Goal: Task Accomplishment & Management: Manage account settings

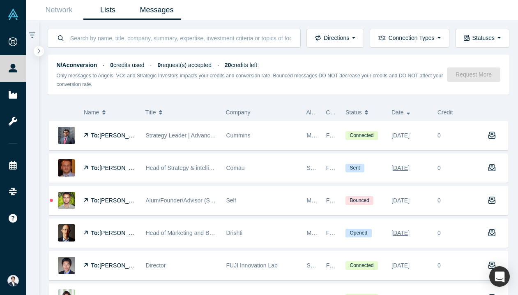
click at [102, 4] on link "Lists" at bounding box center [107, 9] width 49 height 19
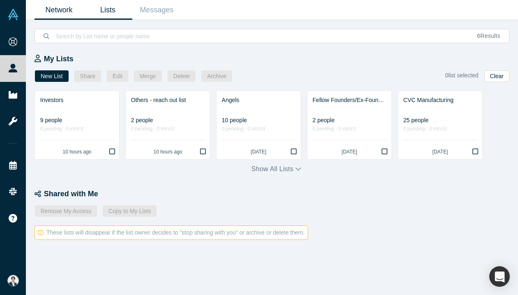
click at [59, 5] on link "Network" at bounding box center [59, 9] width 49 height 19
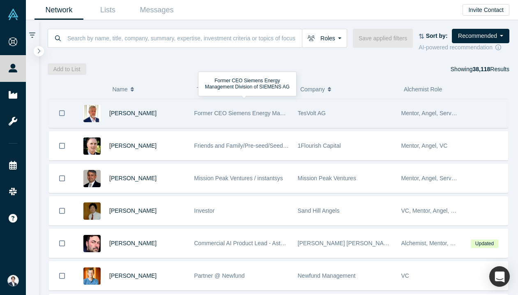
click at [266, 110] on span "Former CEO Siemens Energy Management Division of SIEMENS AG" at bounding box center [282, 113] width 177 height 7
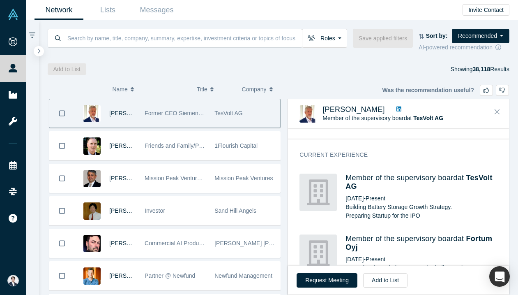
scroll to position [257, 0]
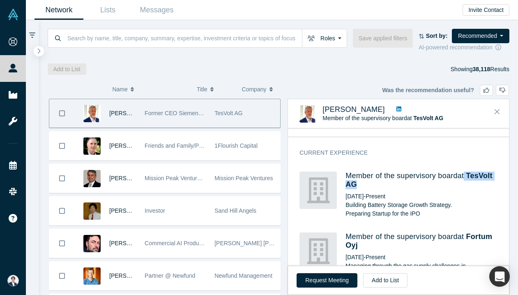
drag, startPoint x: 469, startPoint y: 166, endPoint x: 357, endPoint y: 179, distance: 112.2
click at [357, 179] on h4 "Member of the supervisory board at TesVolt AG" at bounding box center [422, 180] width 152 height 18
copy h4 "TesVolt AG"
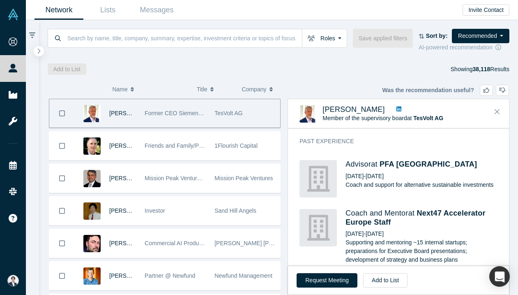
scroll to position [425, 0]
click at [381, 276] on button "Add to List" at bounding box center [385, 280] width 44 height 14
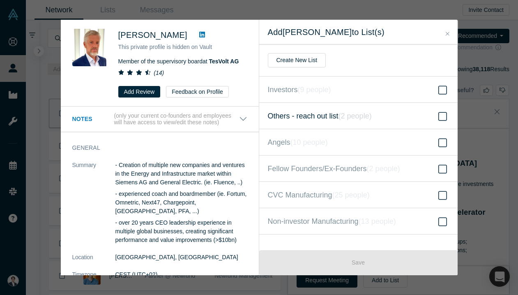
click at [346, 115] on icon "( 2 people )" at bounding box center [355, 116] width 33 height 8
click at [0, 0] on input "Others - reach out list ( 2 people )" at bounding box center [0, 0] width 0 height 0
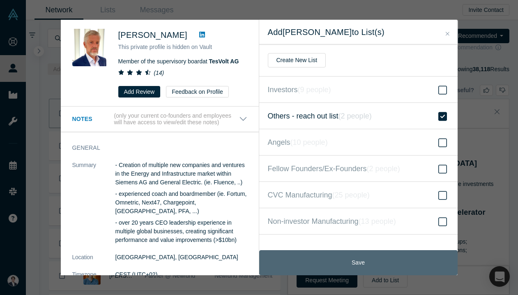
click at [358, 257] on button "Save" at bounding box center [358, 262] width 199 height 25
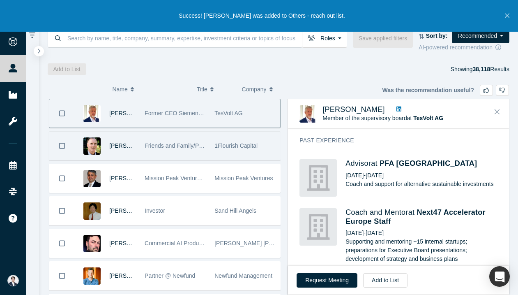
click at [208, 155] on div "Friends and Family/Pre-seed/Seed Angel and VC Investor" at bounding box center [176, 146] width 70 height 28
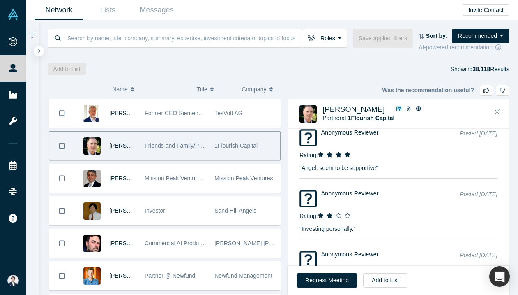
scroll to position [1730, 0]
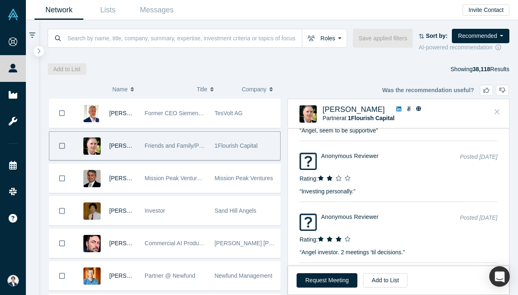
click at [497, 113] on icon "Close" at bounding box center [497, 111] width 5 height 7
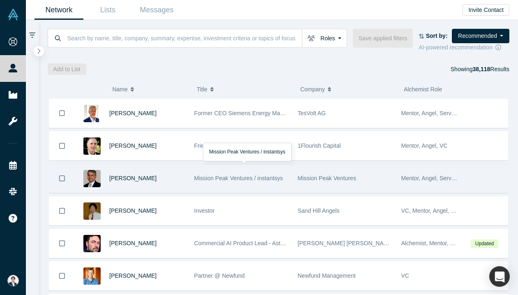
click at [275, 180] on span "Mission Peak Ventures / instantsys" at bounding box center [238, 178] width 89 height 7
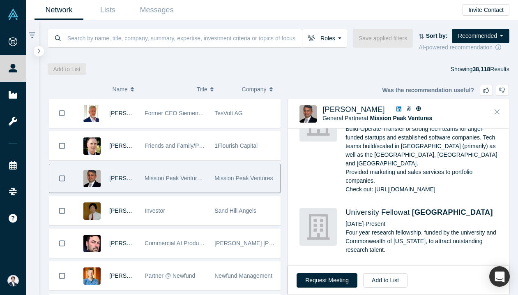
scroll to position [1434, 0]
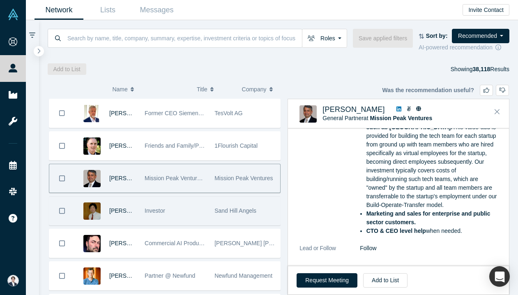
click at [148, 212] on span "Investor" at bounding box center [155, 210] width 21 height 7
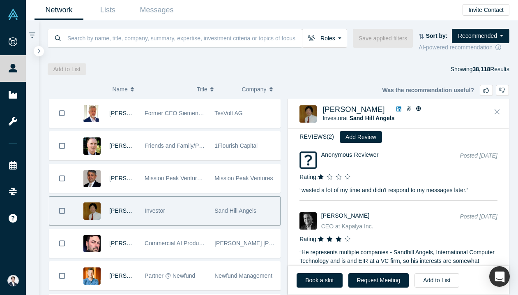
scroll to position [965, 0]
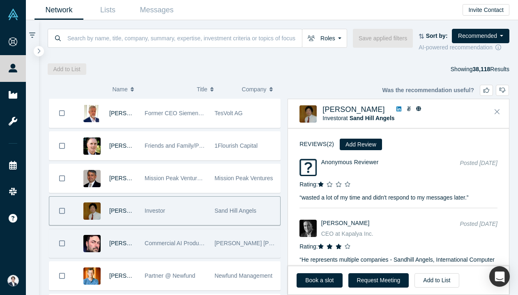
click at [199, 245] on span "Commercial AI Product Lead - Astellas & Angel Investor - Baker Hall Capital, Al…" at bounding box center [297, 243] width 305 height 7
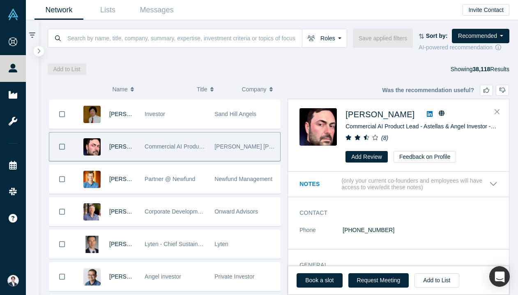
scroll to position [97, 0]
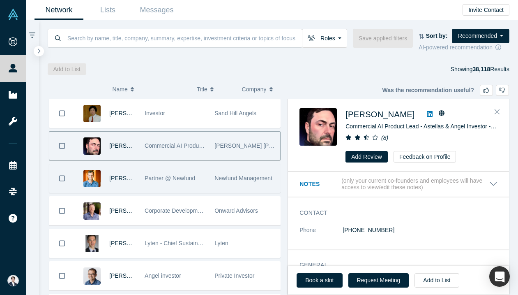
click at [210, 183] on div "Newfund Management" at bounding box center [245, 178] width 70 height 28
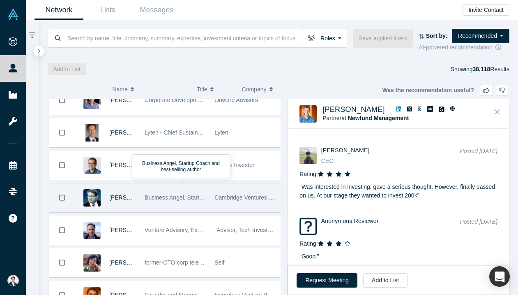
scroll to position [210, 0]
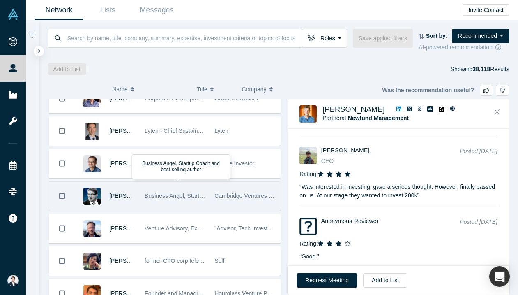
click at [192, 207] on div "Business Angel, Startup Coach and best-selling author" at bounding box center [175, 196] width 61 height 28
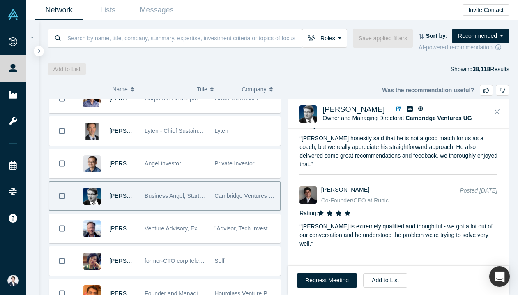
scroll to position [1418, 0]
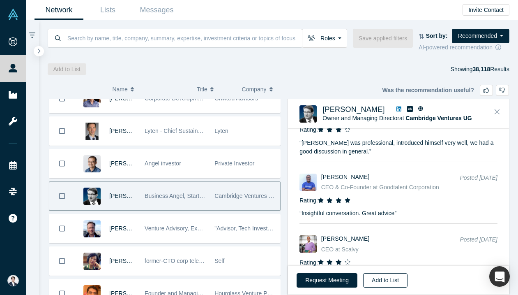
click at [392, 274] on button "Add to List" at bounding box center [385, 280] width 44 height 14
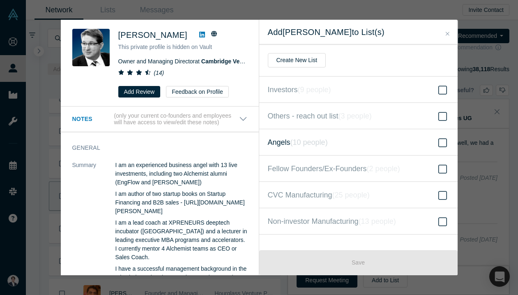
click at [365, 143] on label "Angels ( 10 people )" at bounding box center [358, 142] width 199 height 26
click at [0, 0] on input "Angels ( 10 people )" at bounding box center [0, 0] width 0 height 0
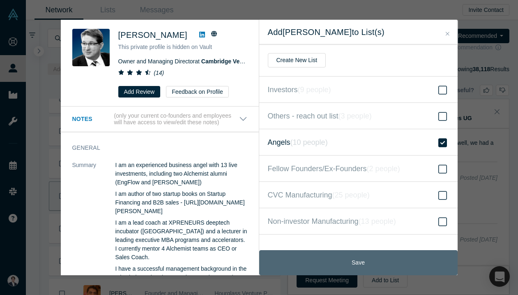
click at [389, 264] on button "Save" at bounding box center [358, 262] width 199 height 25
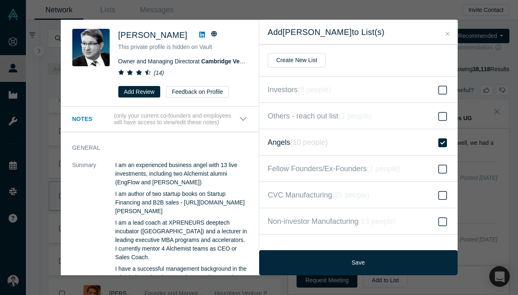
click at [448, 34] on icon "Close" at bounding box center [448, 34] width 4 height 4
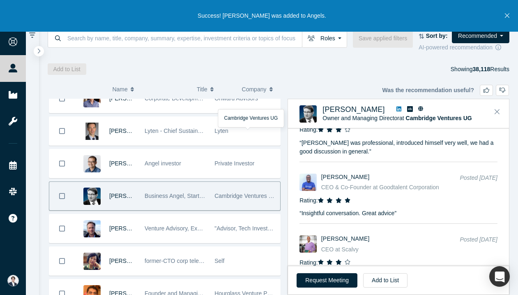
scroll to position [261, 0]
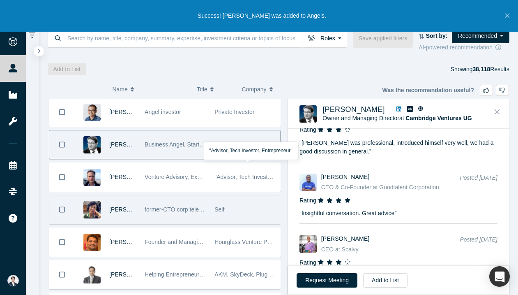
click at [201, 211] on span "former-CTO corp telecom, former-CRO startup, board member and advisor, strategi…" at bounding box center [303, 209] width 316 height 7
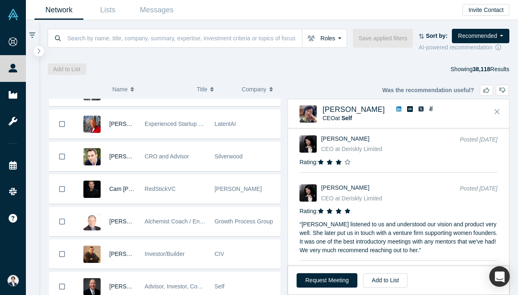
scroll to position [467, 0]
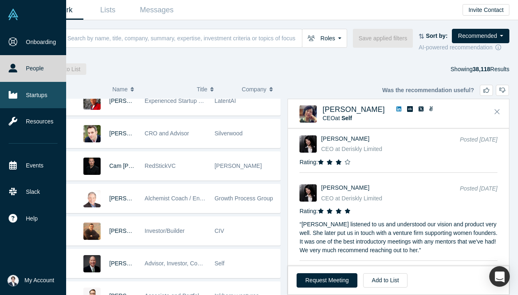
click at [15, 88] on link "Startups" at bounding box center [33, 95] width 66 height 26
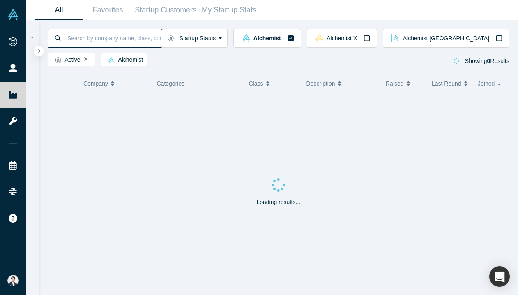
click at [159, 39] on input at bounding box center [114, 37] width 95 height 19
type input "factory"
click at [482, 39] on span "Alchemist Japan" at bounding box center [446, 38] width 86 height 6
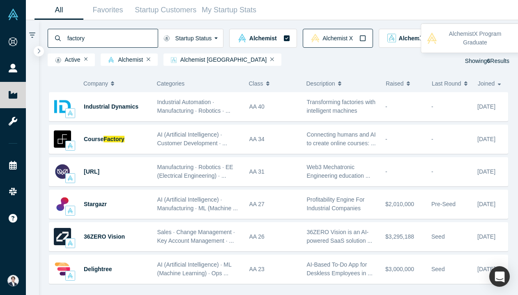
click at [373, 44] on button "Alchemist X" at bounding box center [338, 38] width 70 height 19
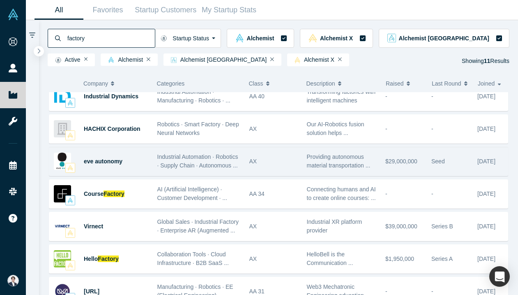
scroll to position [11, 0]
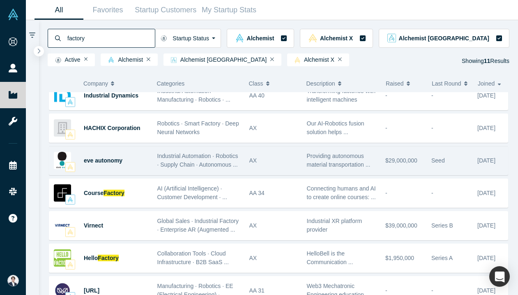
click at [375, 170] on div "Providing autonomous material transportation ..." at bounding box center [342, 161] width 79 height 26
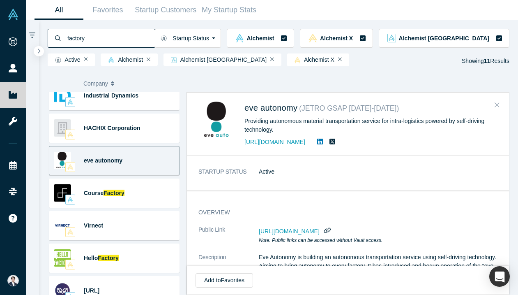
click at [498, 103] on icon "Close" at bounding box center [497, 104] width 5 height 7
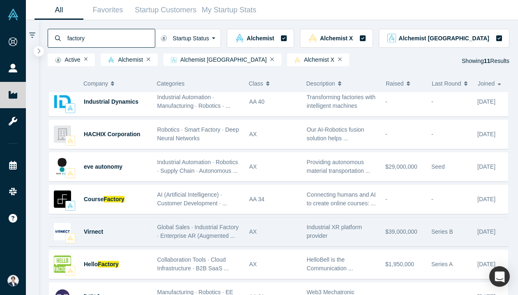
scroll to position [6, 0]
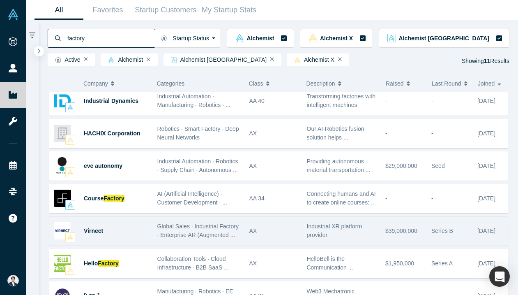
click at [350, 227] on span "Industrial XR platform provider" at bounding box center [334, 230] width 55 height 15
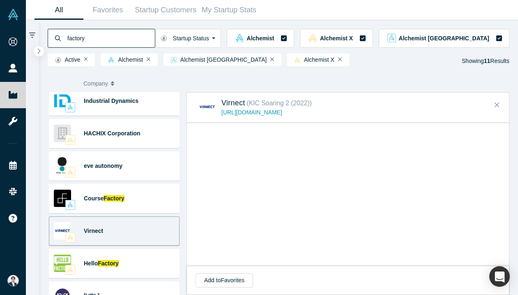
scroll to position [535, 0]
click at [207, 266] on div "Add to Favorites" at bounding box center [348, 280] width 322 height 29
click at [496, 103] on icon "Close" at bounding box center [497, 104] width 5 height 7
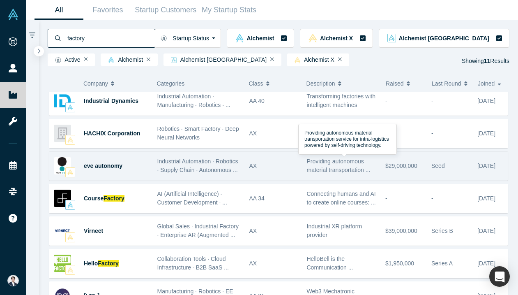
scroll to position [0, 0]
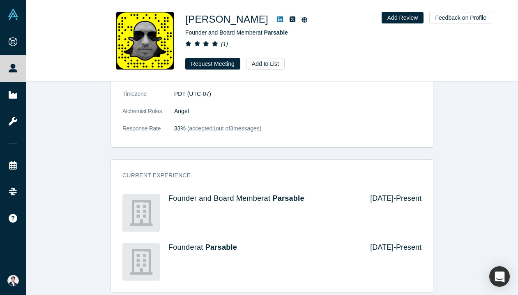
scroll to position [14, 0]
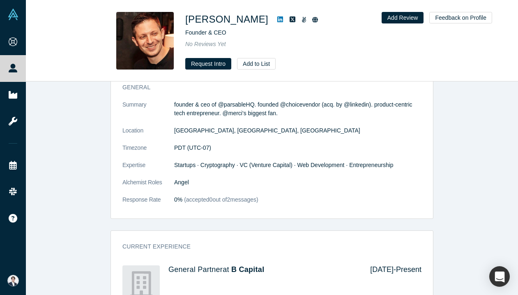
scroll to position [394, 0]
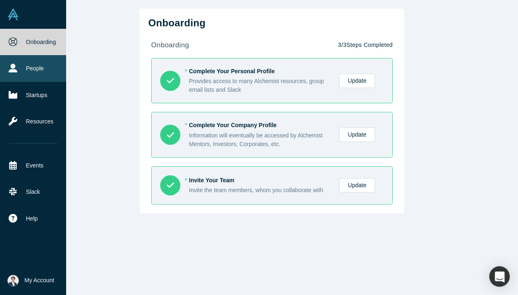
click at [30, 66] on link "People" at bounding box center [33, 68] width 66 height 26
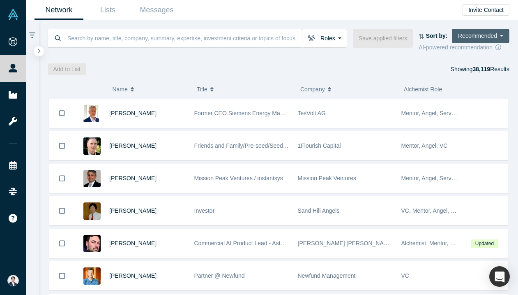
click at [476, 29] on button "Recommended" at bounding box center [481, 36] width 58 height 14
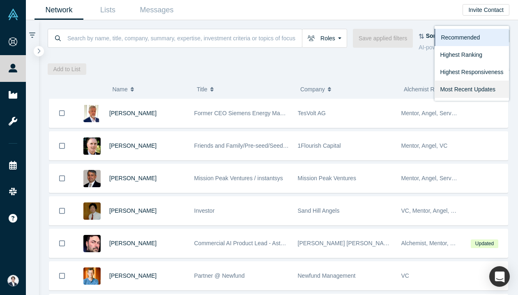
click at [474, 83] on link "Most Recent Updates" at bounding box center [472, 89] width 75 height 17
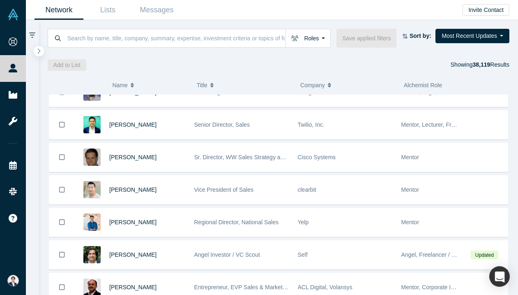
scroll to position [942, 0]
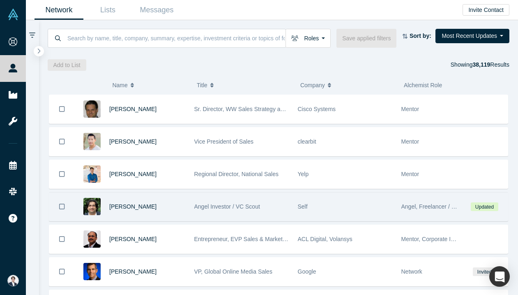
click at [227, 206] on span "Angel Investor / VC Scout" at bounding box center [227, 206] width 66 height 7
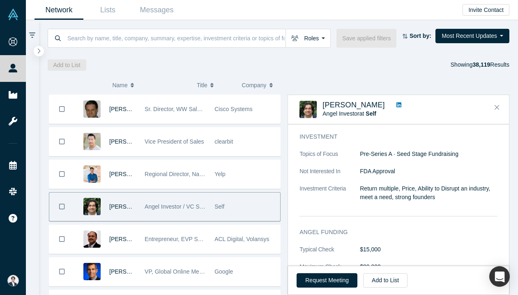
scroll to position [274, 0]
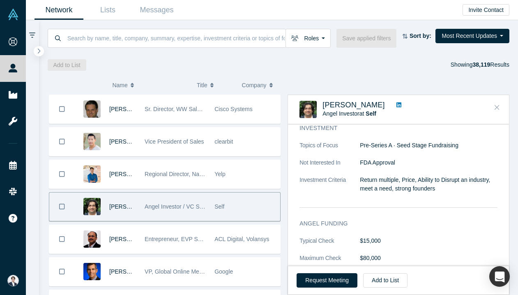
click at [498, 104] on icon "Close" at bounding box center [497, 107] width 5 height 7
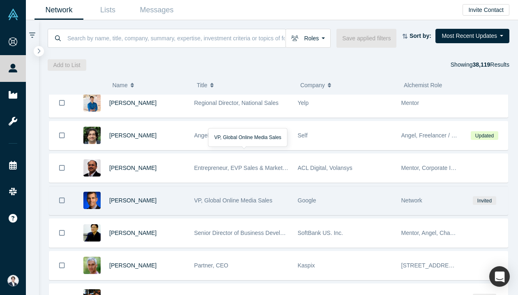
scroll to position [1059, 0]
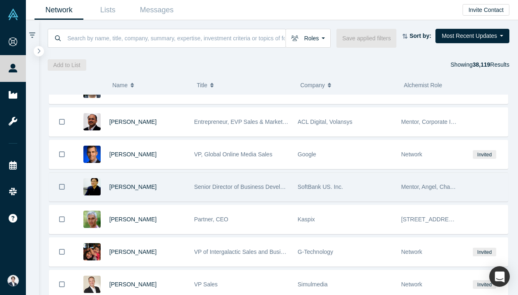
click at [278, 184] on span "Senior Director of Business Development at SoftBank" at bounding box center [262, 186] width 136 height 7
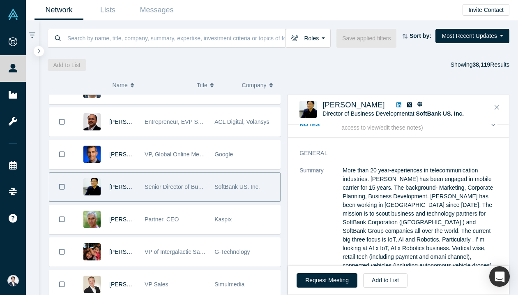
scroll to position [16, 0]
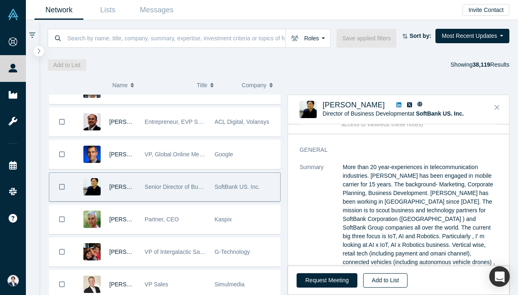
click at [393, 277] on button "Add to List" at bounding box center [385, 280] width 44 height 14
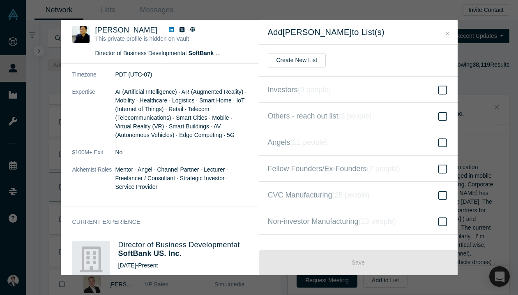
scroll to position [408, 0]
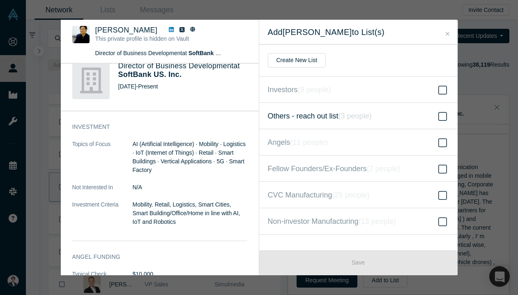
click at [331, 109] on label "Others - reach out list ( 3 people )" at bounding box center [358, 116] width 199 height 26
click at [0, 0] on input "Others - reach out list ( 3 people )" at bounding box center [0, 0] width 0 height 0
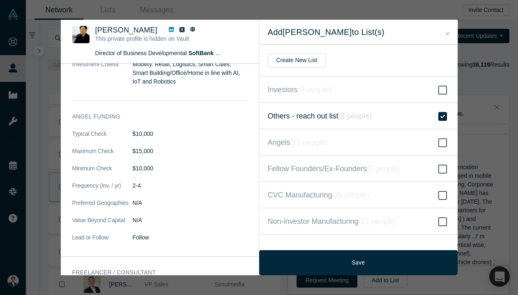
scroll to position [549, 0]
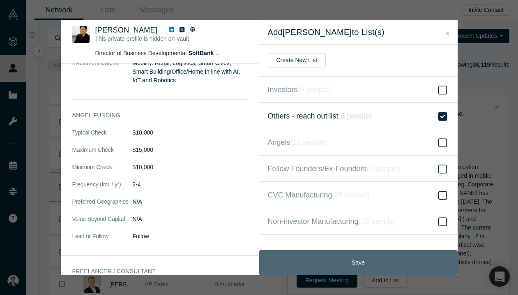
click at [330, 259] on button "Save" at bounding box center [358, 262] width 199 height 25
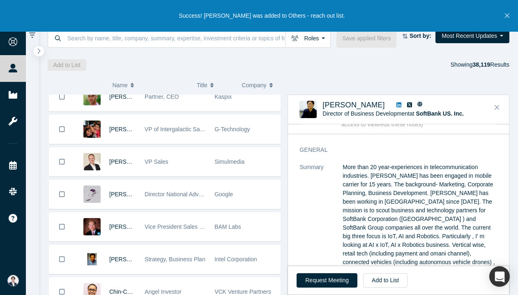
scroll to position [1191, 0]
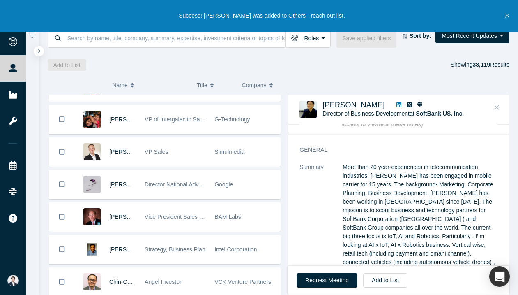
click at [497, 104] on icon "Close" at bounding box center [497, 107] width 5 height 7
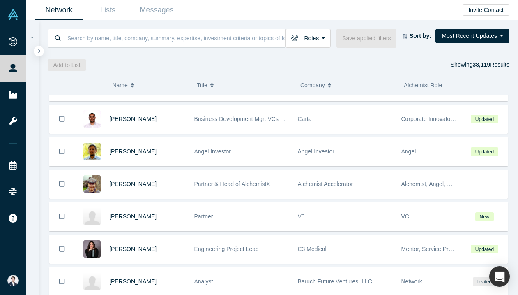
scroll to position [3400, 0]
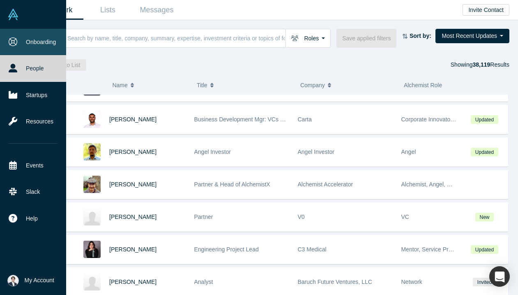
click at [15, 41] on icon at bounding box center [13, 41] width 9 height 9
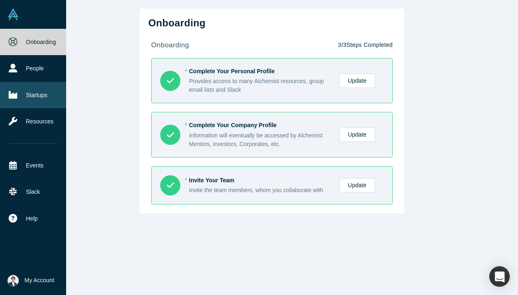
click at [26, 99] on link "Startups" at bounding box center [33, 95] width 66 height 26
